Goal: Information Seeking & Learning: Learn about a topic

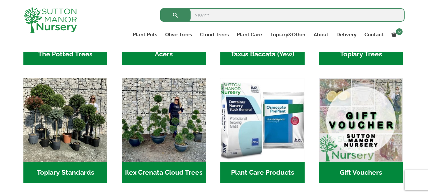
scroll to position [569, 0]
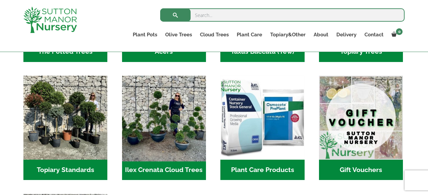
click at [173, 145] on img "Visit product category Ilex Crenata Cloud Trees" at bounding box center [164, 118] width 88 height 88
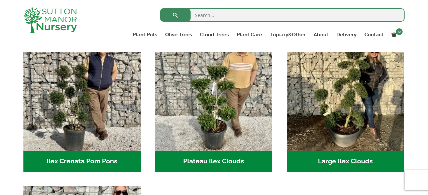
scroll to position [162, 0]
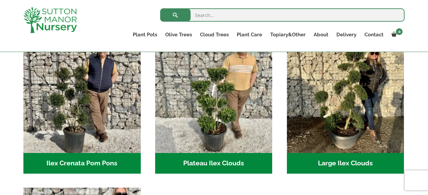
click at [230, 165] on h2 "Plateau Ilex Clouds (6)" at bounding box center [213, 163] width 117 height 21
click at [106, 159] on h2 "Ilex Crenata Pom Pons (51)" at bounding box center [81, 163] width 117 height 21
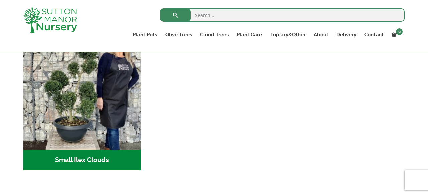
scroll to position [318, 0]
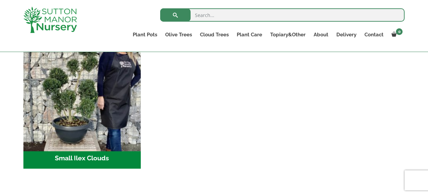
click at [82, 147] on img "Visit product category Small Ilex Clouds" at bounding box center [81, 89] width 123 height 123
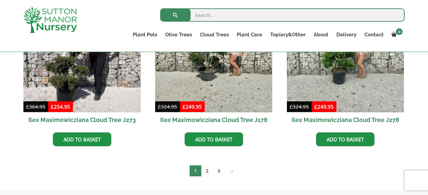
scroll to position [230, 0]
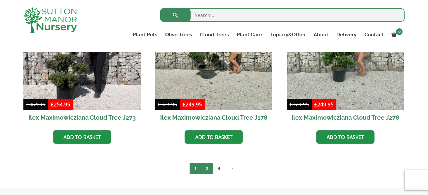
click at [208, 170] on link "2" at bounding box center [207, 168] width 12 height 11
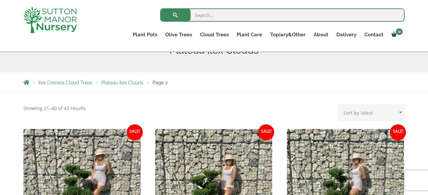
scroll to position [93, 0]
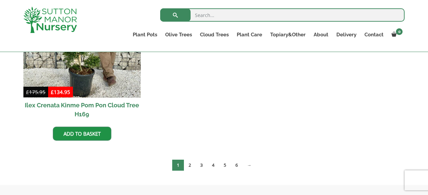
scroll to position [418, 0]
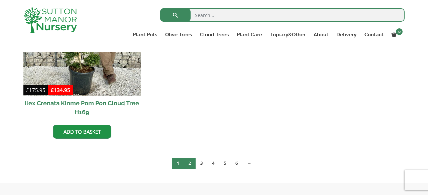
click at [189, 163] on link "2" at bounding box center [190, 163] width 12 height 11
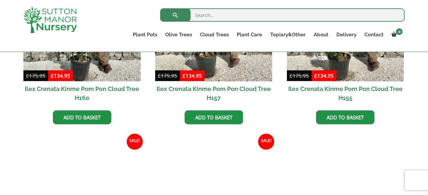
scroll to position [431, 0]
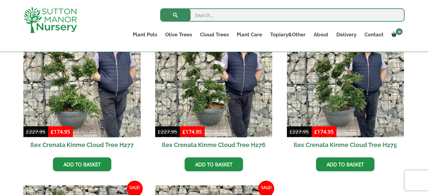
scroll to position [863, 0]
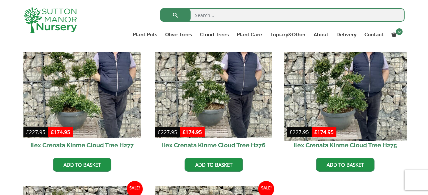
click at [338, 100] on img at bounding box center [345, 79] width 123 height 123
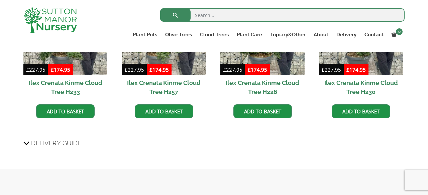
scroll to position [724, 0]
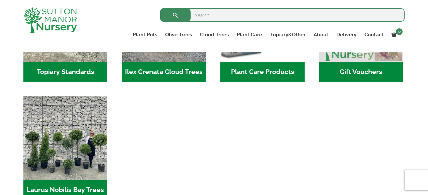
scroll to position [675, 0]
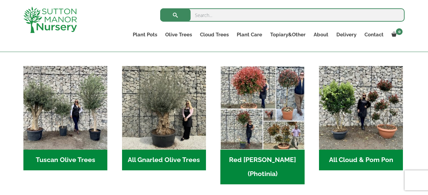
scroll to position [327, 0]
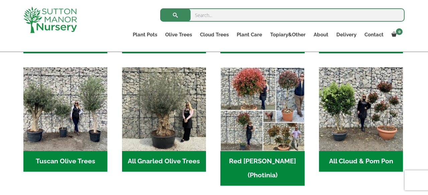
click at [355, 163] on h2 "All Cloud & Pom Pon (7)" at bounding box center [361, 161] width 84 height 21
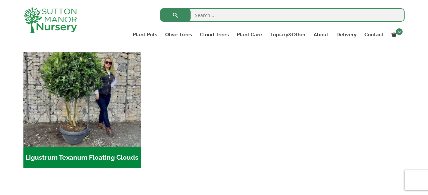
scroll to position [192, 0]
click at [103, 158] on h2 "Ligustrum Texanum Floating Clouds (7)" at bounding box center [81, 158] width 117 height 21
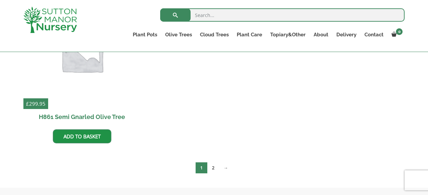
scroll to position [398, 0]
